Goal: Information Seeking & Learning: Understand process/instructions

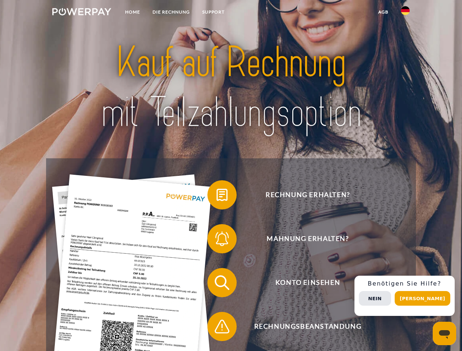
click at [82, 13] on img at bounding box center [81, 11] width 59 height 7
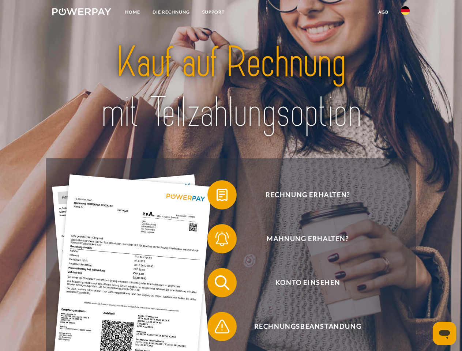
click at [406, 13] on img at bounding box center [405, 10] width 9 height 9
click at [383, 12] on link "agb" at bounding box center [383, 11] width 23 height 13
click at [217, 197] on span at bounding box center [211, 195] width 37 height 37
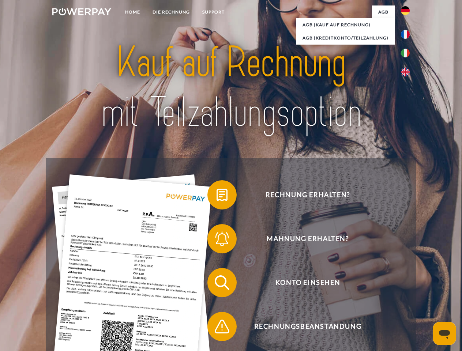
click at [217, 241] on span at bounding box center [211, 239] width 37 height 37
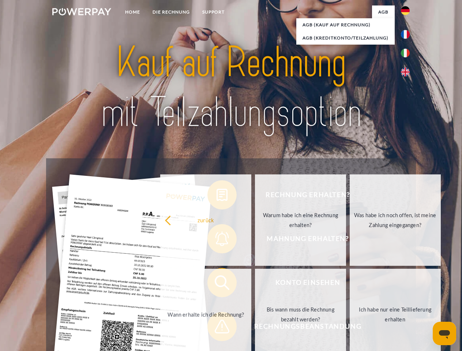
click at [255, 284] on link "Bis wann muss die Rechnung bezahlt werden?" at bounding box center [300, 315] width 91 height 92
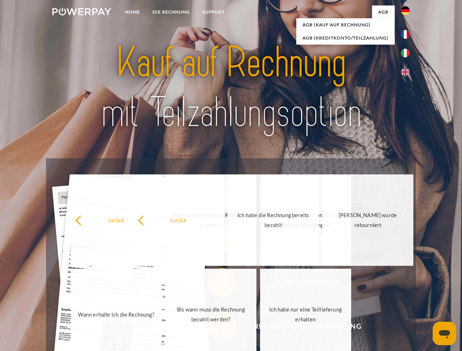
click at [217, 328] on span at bounding box center [211, 327] width 37 height 37
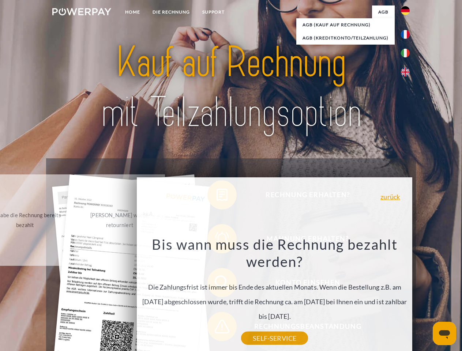
click at [407, 296] on div "Rechnung erhalten? Mahnung erhalten? Konto einsehen" at bounding box center [231, 305] width 370 height 293
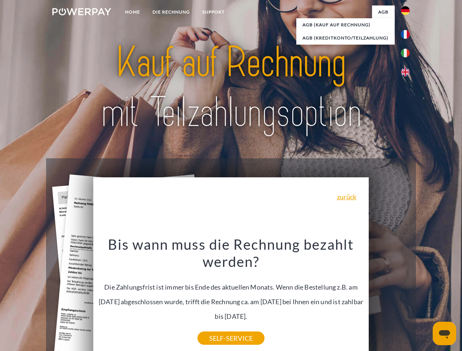
click at [390, 298] on span "Konto einsehen" at bounding box center [307, 282] width 179 height 29
click at [425, 299] on header "Home DIE RECHNUNG SUPPORT" at bounding box center [231, 253] width 462 height 506
